Goal: Task Accomplishment & Management: Manage account settings

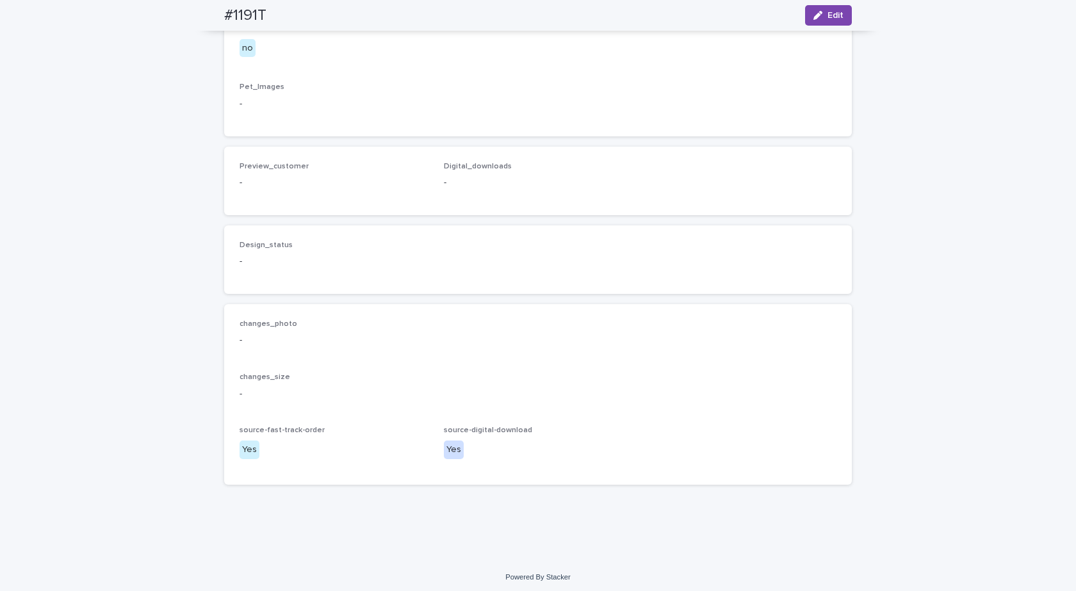
scroll to position [751, 0]
click at [814, 12] on icon "button" at bounding box center [818, 15] width 9 height 9
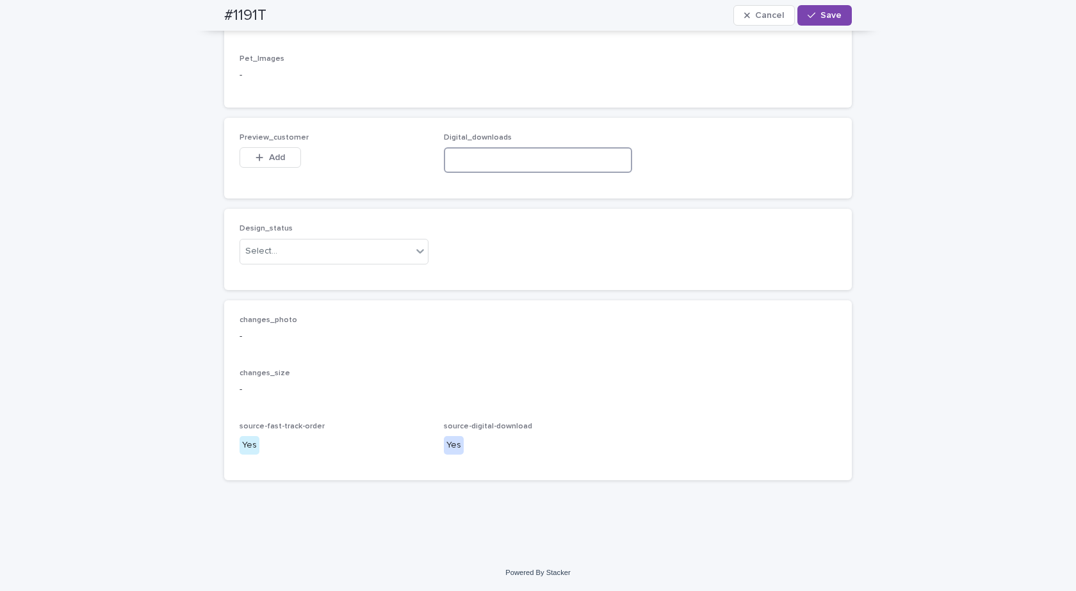
click at [480, 173] on input at bounding box center [538, 160] width 189 height 26
paste input "**********"
type input "**********"
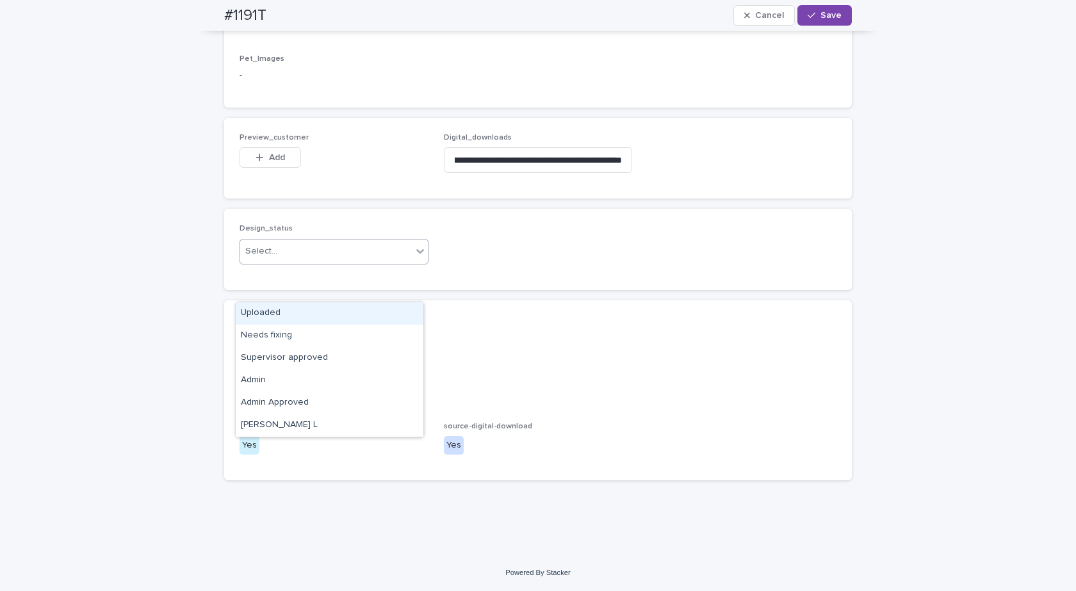
click at [313, 262] on div "Select..." at bounding box center [326, 251] width 172 height 21
click at [276, 309] on div "Uploaded" at bounding box center [330, 313] width 188 height 22
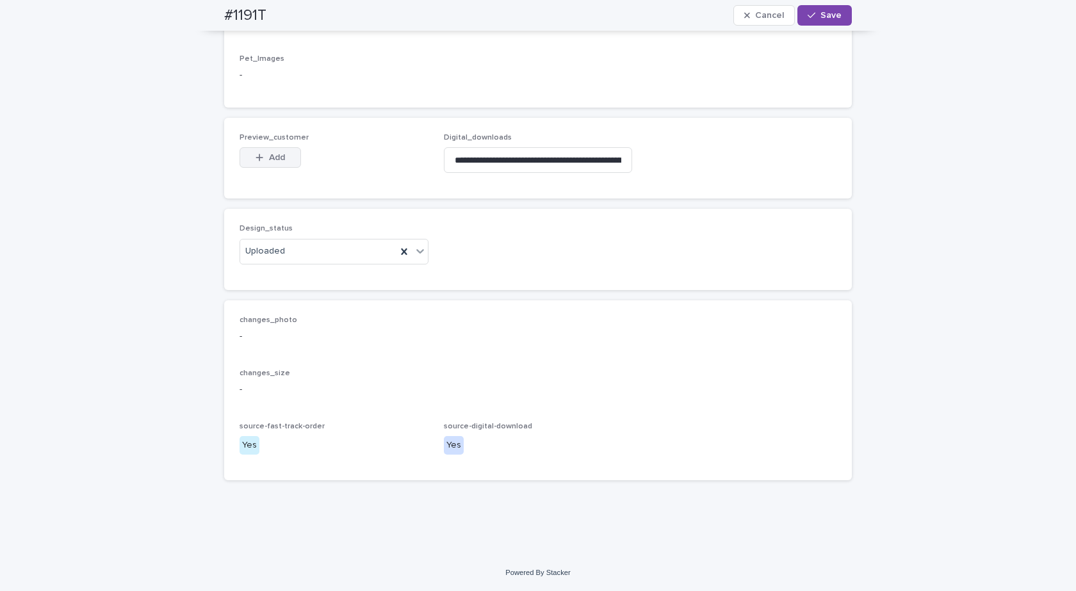
click at [273, 162] on span "Add" at bounding box center [277, 157] width 16 height 9
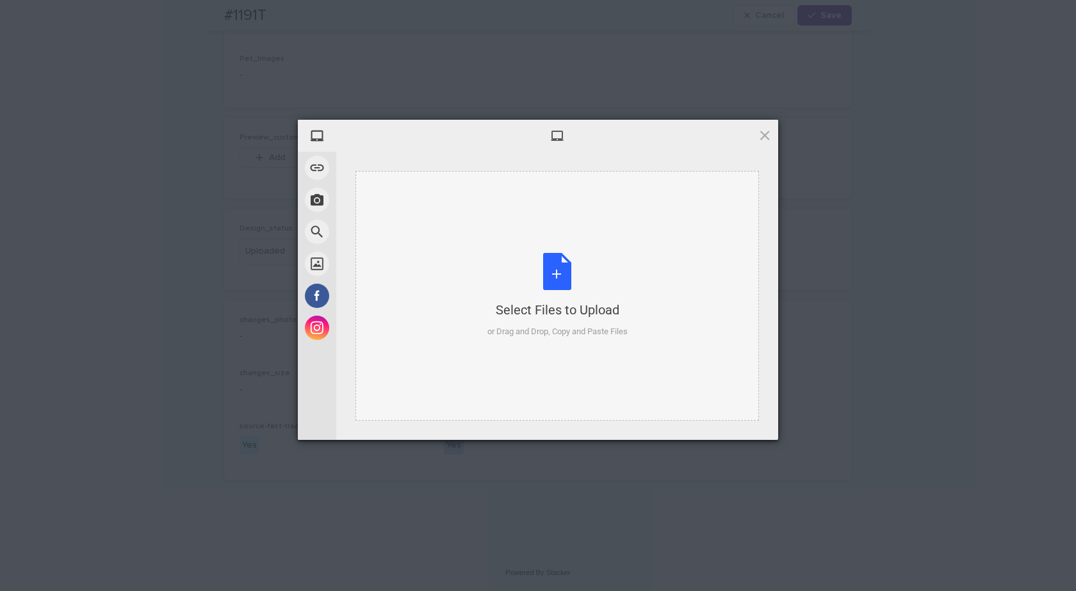
click at [580, 252] on div "Select Files to Upload or Drag and Drop, Copy and Paste Files" at bounding box center [558, 296] width 404 height 250
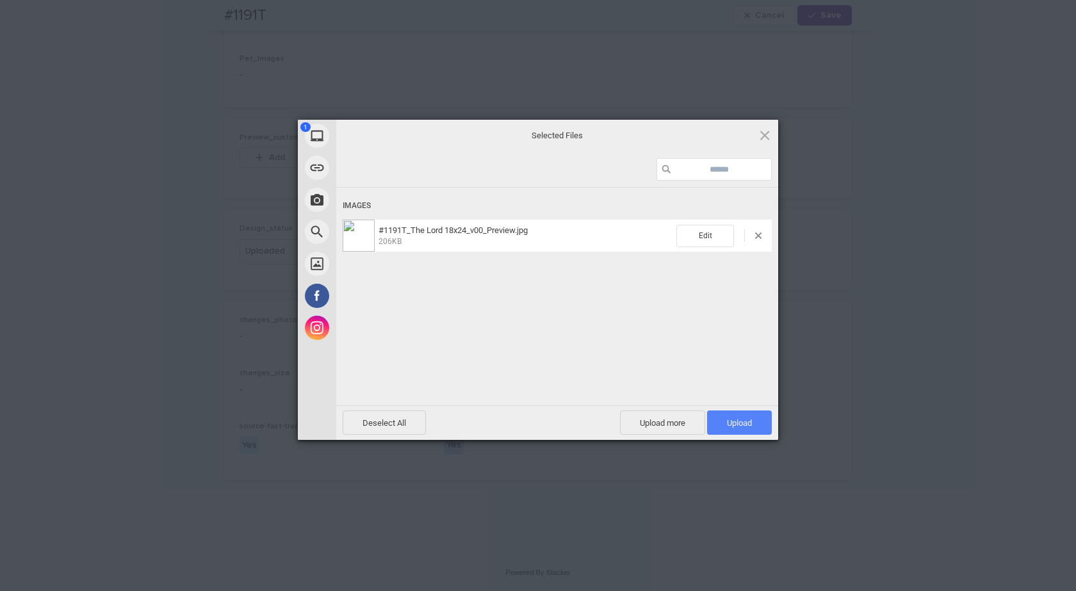
click at [746, 426] on span "Upload 1" at bounding box center [739, 423] width 25 height 10
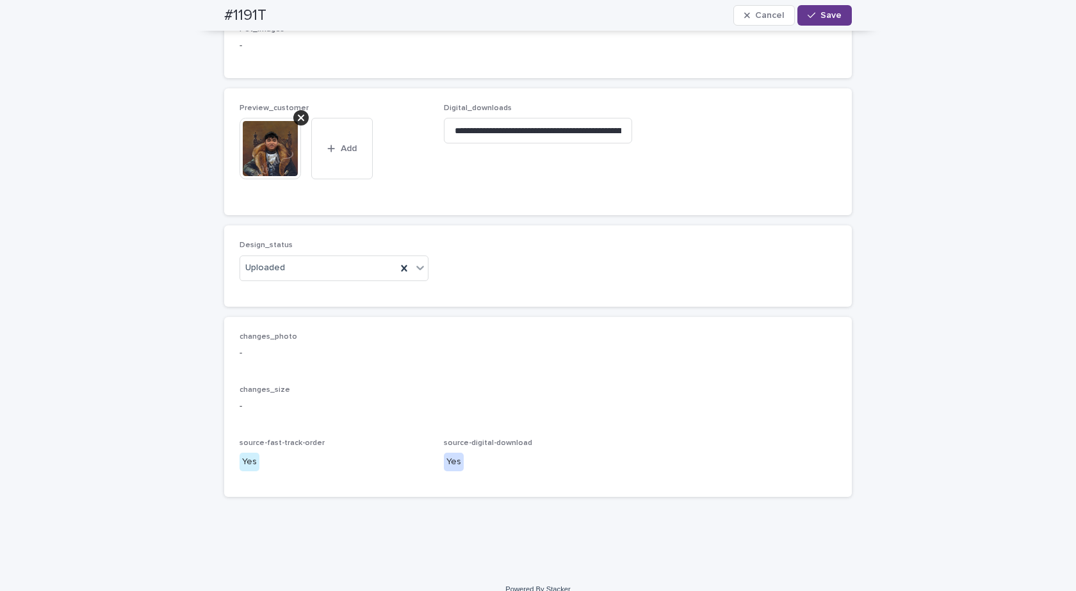
click at [824, 10] on button "Save" at bounding box center [825, 15] width 54 height 21
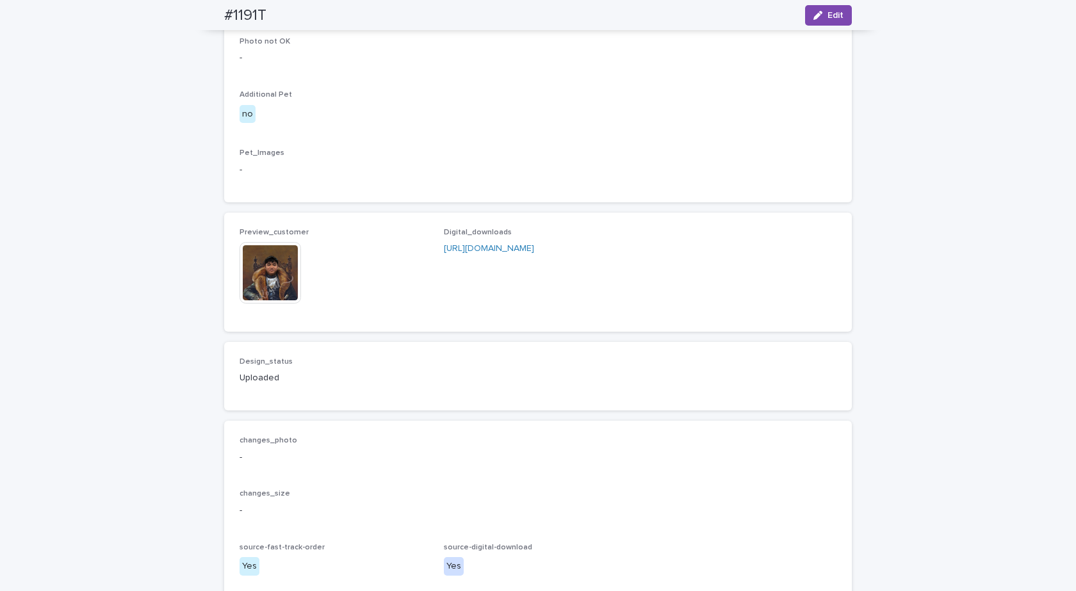
scroll to position [802, 0]
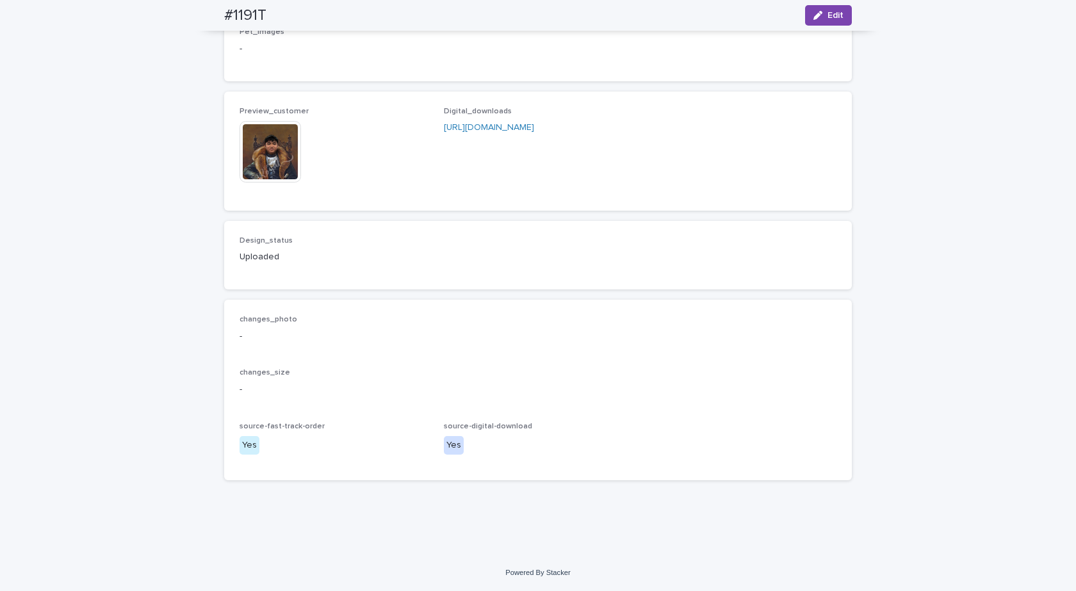
click at [272, 150] on img at bounding box center [271, 152] width 62 height 62
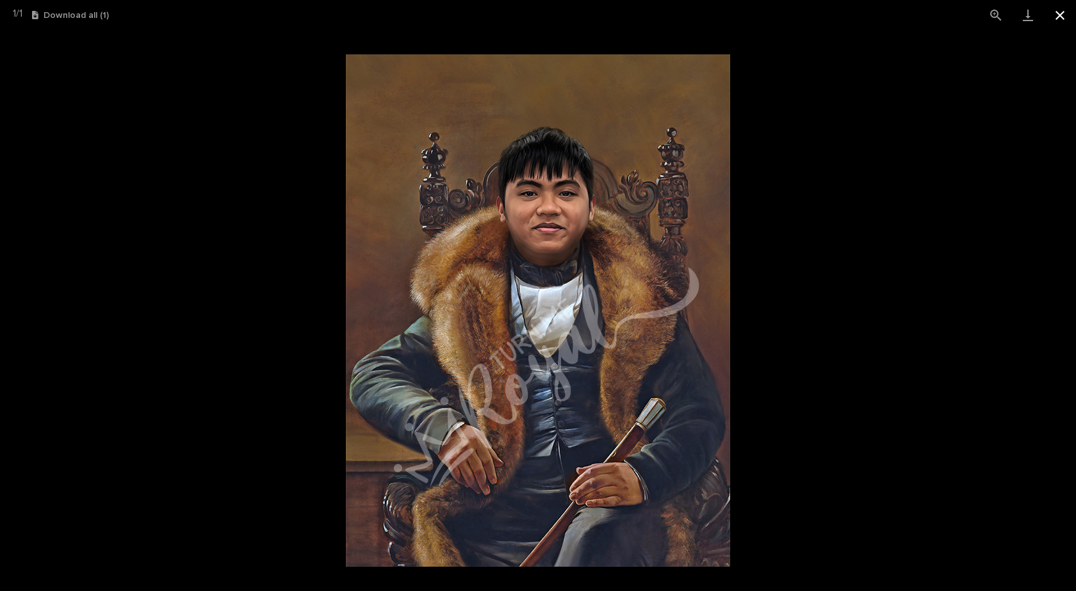
click at [1053, 13] on button "Close gallery" at bounding box center [1060, 15] width 32 height 30
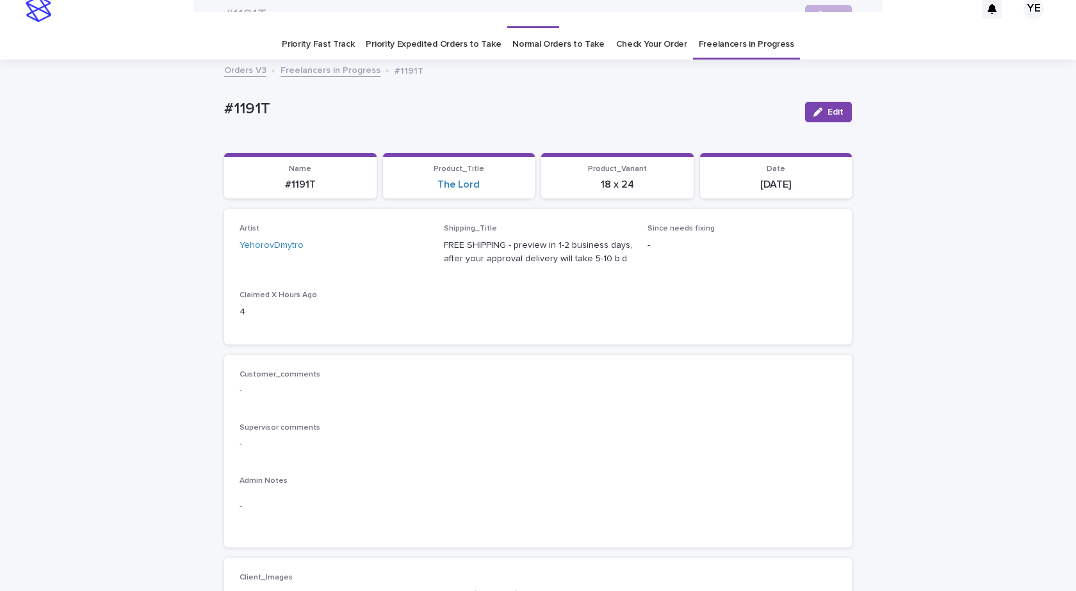
scroll to position [0, 0]
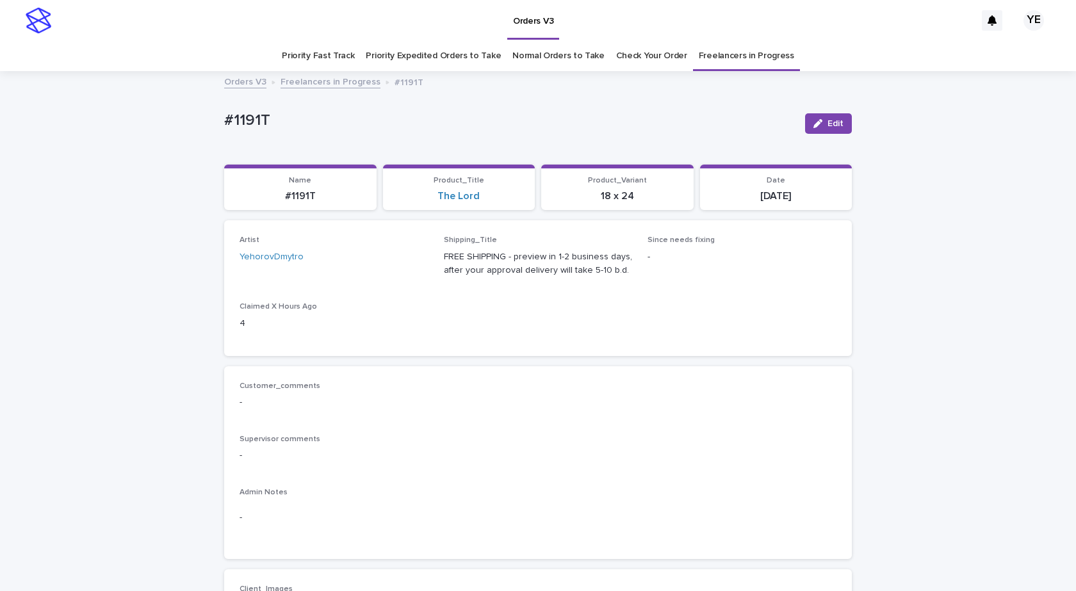
click at [334, 79] on link "Freelancers in Progress" at bounding box center [331, 81] width 100 height 15
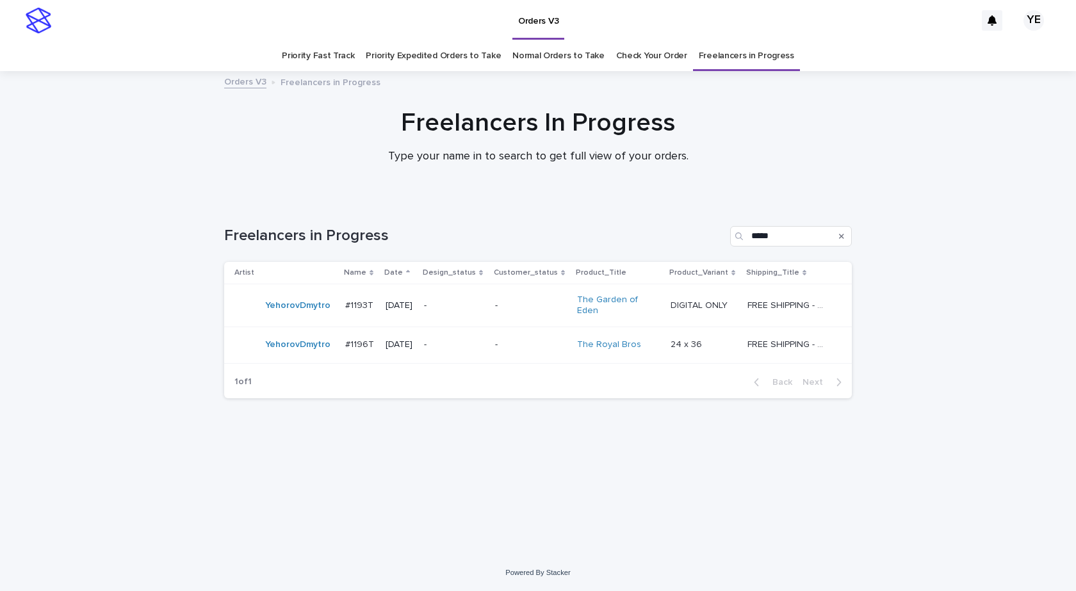
click at [291, 350] on div "YehorovDmytro" at bounding box center [284, 345] width 101 height 26
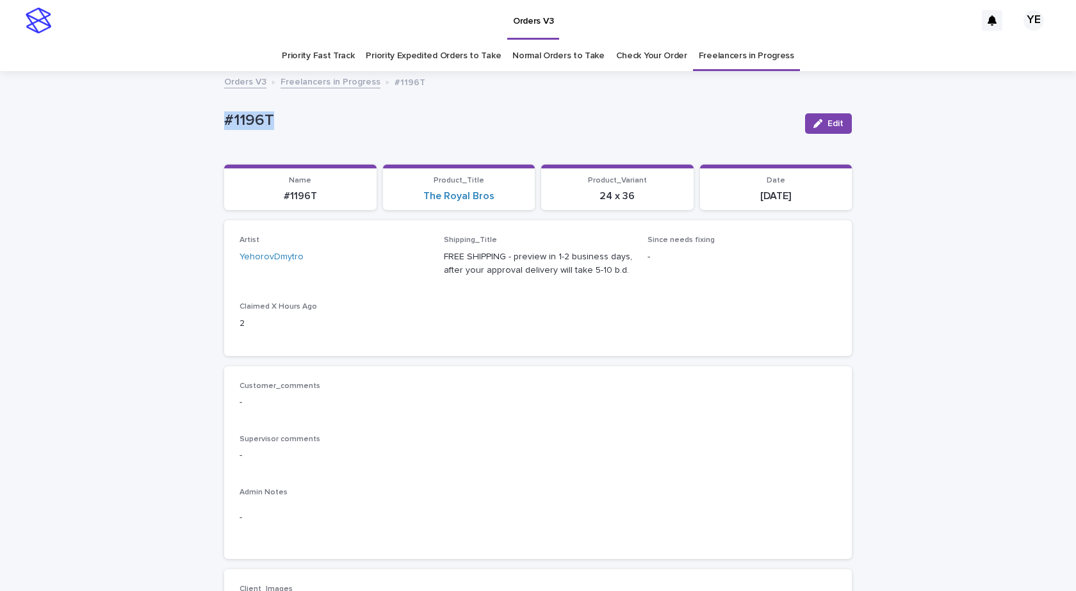
drag, startPoint x: 284, startPoint y: 111, endPoint x: 159, endPoint y: 108, distance: 125.0
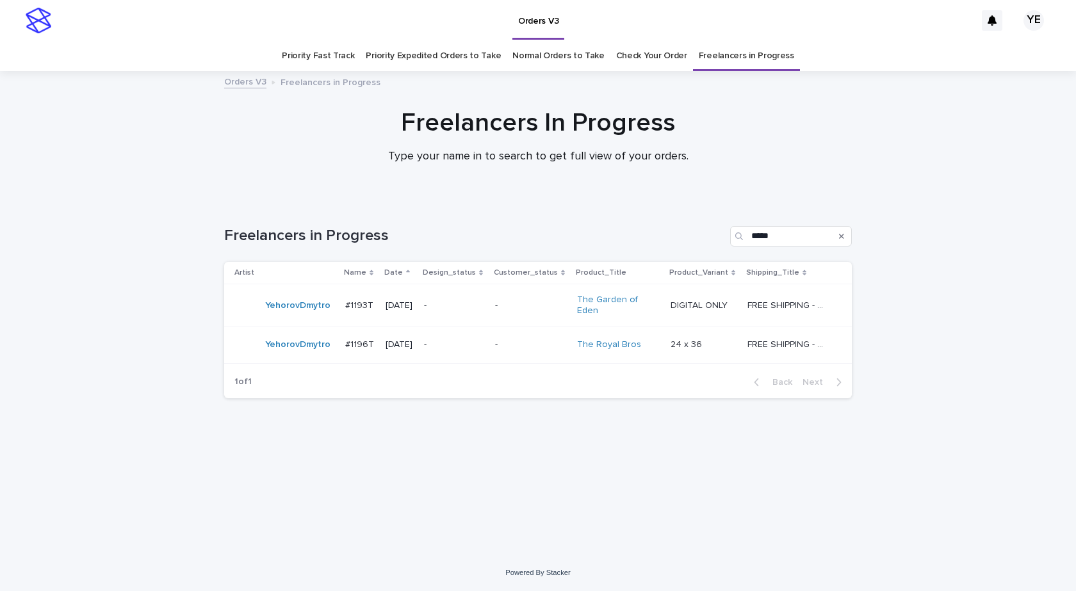
click at [300, 316] on td "YehorovDmytro" at bounding box center [282, 305] width 116 height 43
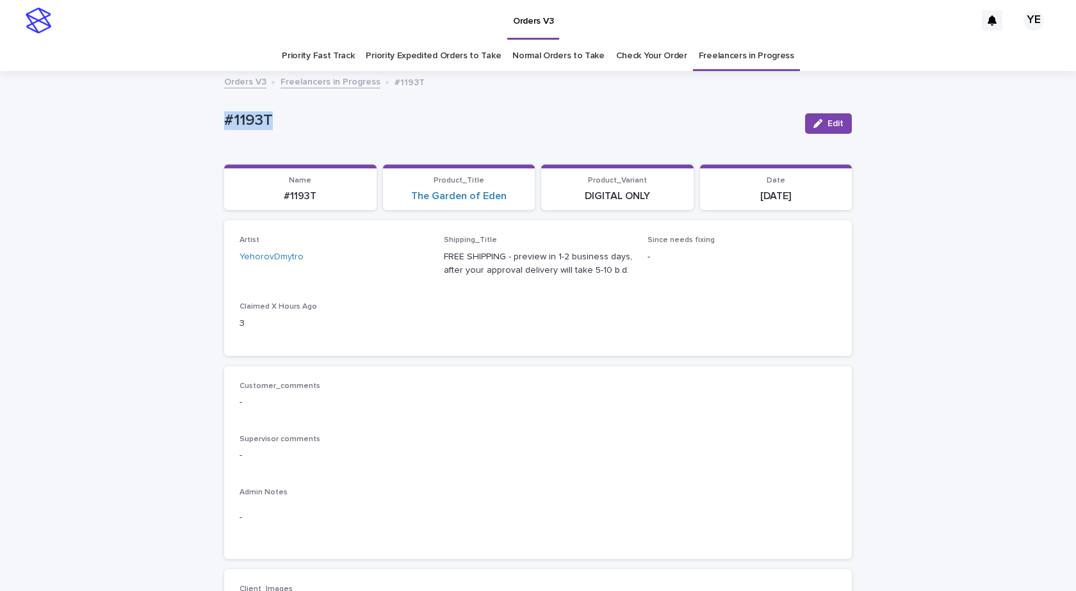
drag, startPoint x: 288, startPoint y: 121, endPoint x: 170, endPoint y: 109, distance: 119.1
copy p "#1193T"
